Goal: Transaction & Acquisition: Purchase product/service

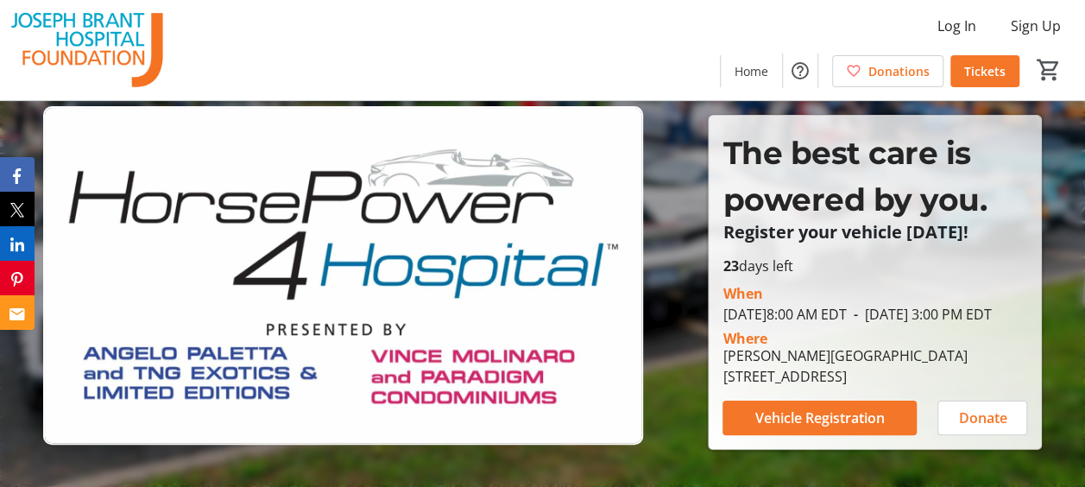
click at [549, 221] on img at bounding box center [343, 274] width 600 height 337
click at [745, 71] on span "Home" at bounding box center [751, 71] width 34 height 18
click at [890, 59] on span at bounding box center [888, 70] width 110 height 41
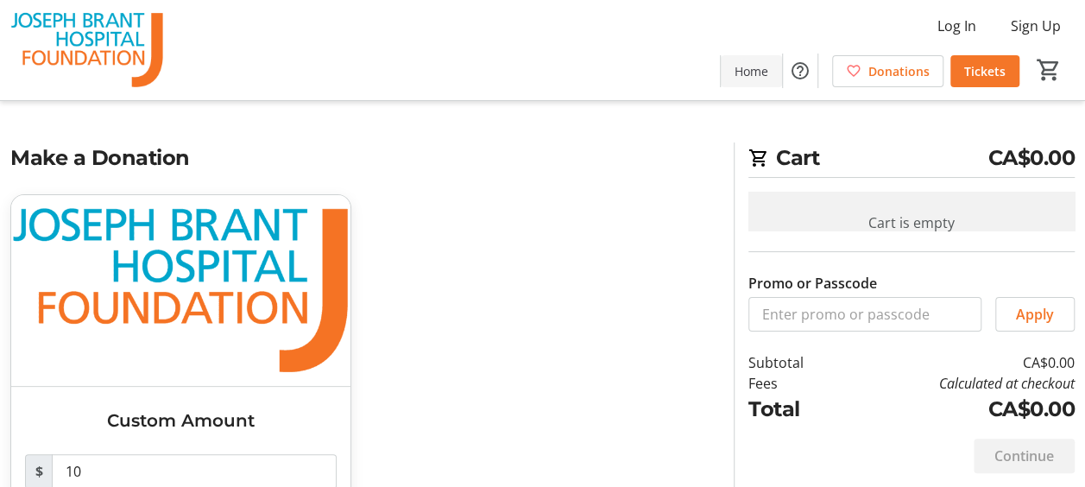
click at [753, 69] on span "Home" at bounding box center [751, 71] width 34 height 18
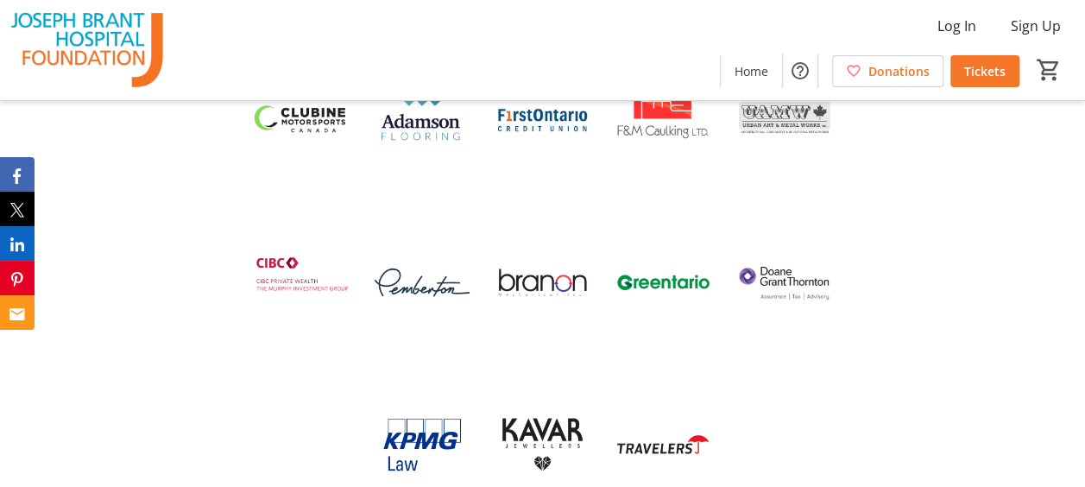
scroll to position [3785, 0]
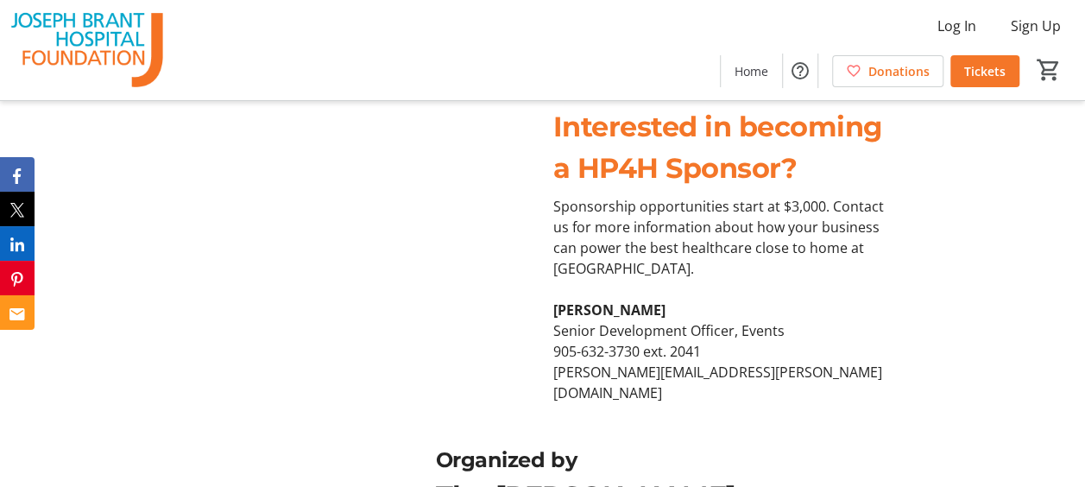
scroll to position [5440, 0]
